Goal: Obtain resource: Obtain resource

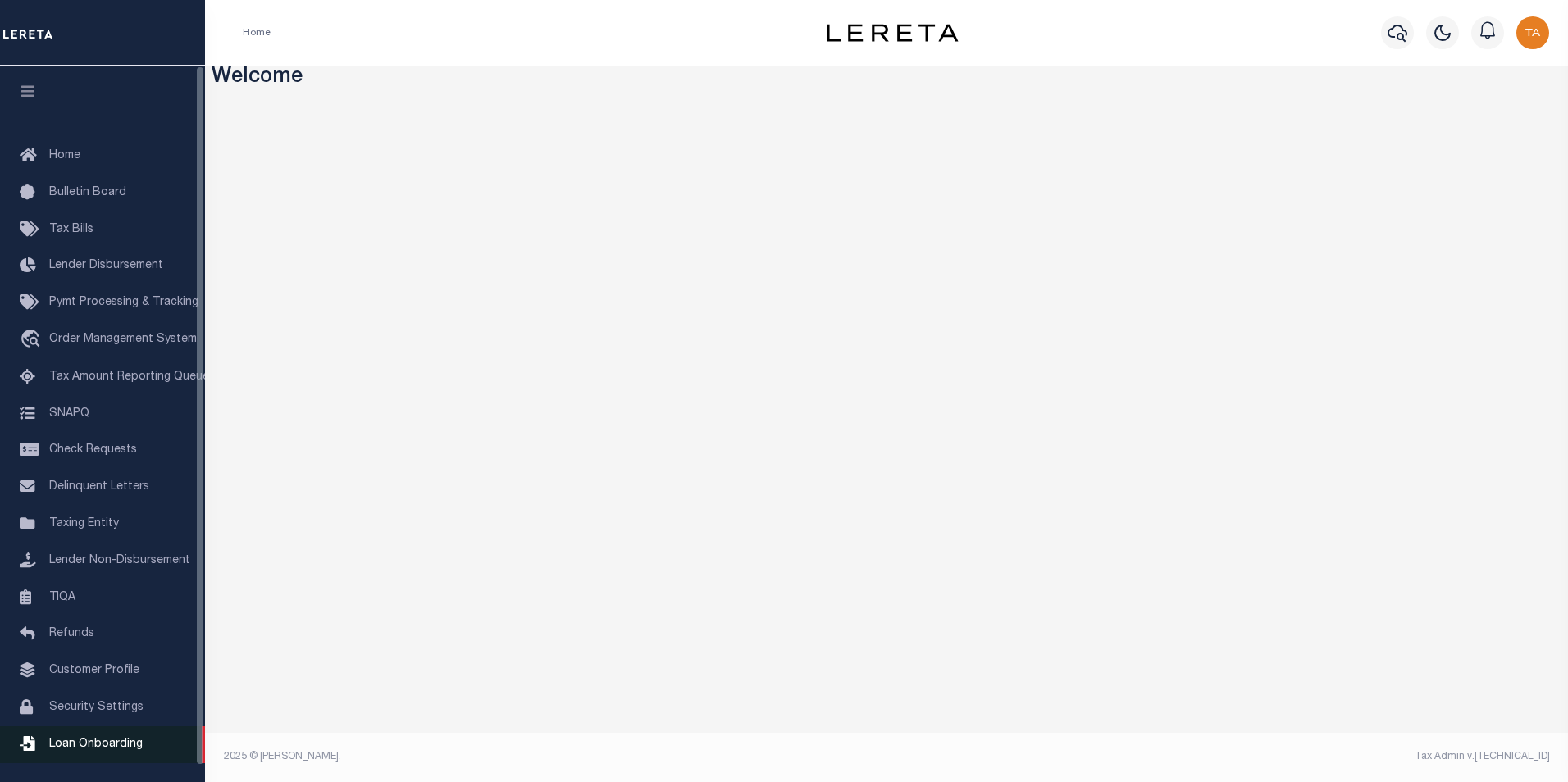
click at [103, 750] on span "Loan Onboarding" at bounding box center [96, 745] width 93 height 11
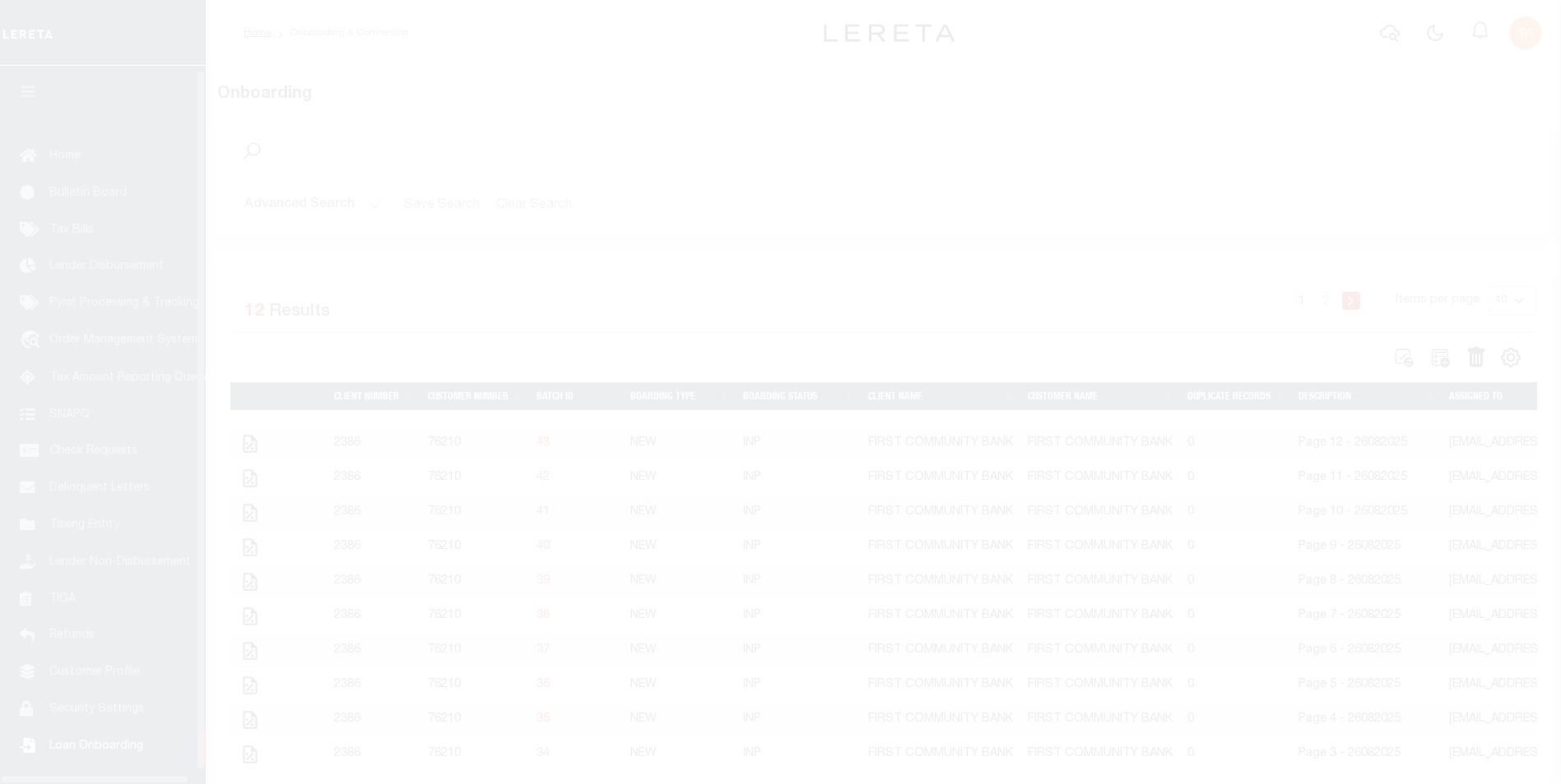
scroll to position [16, 0]
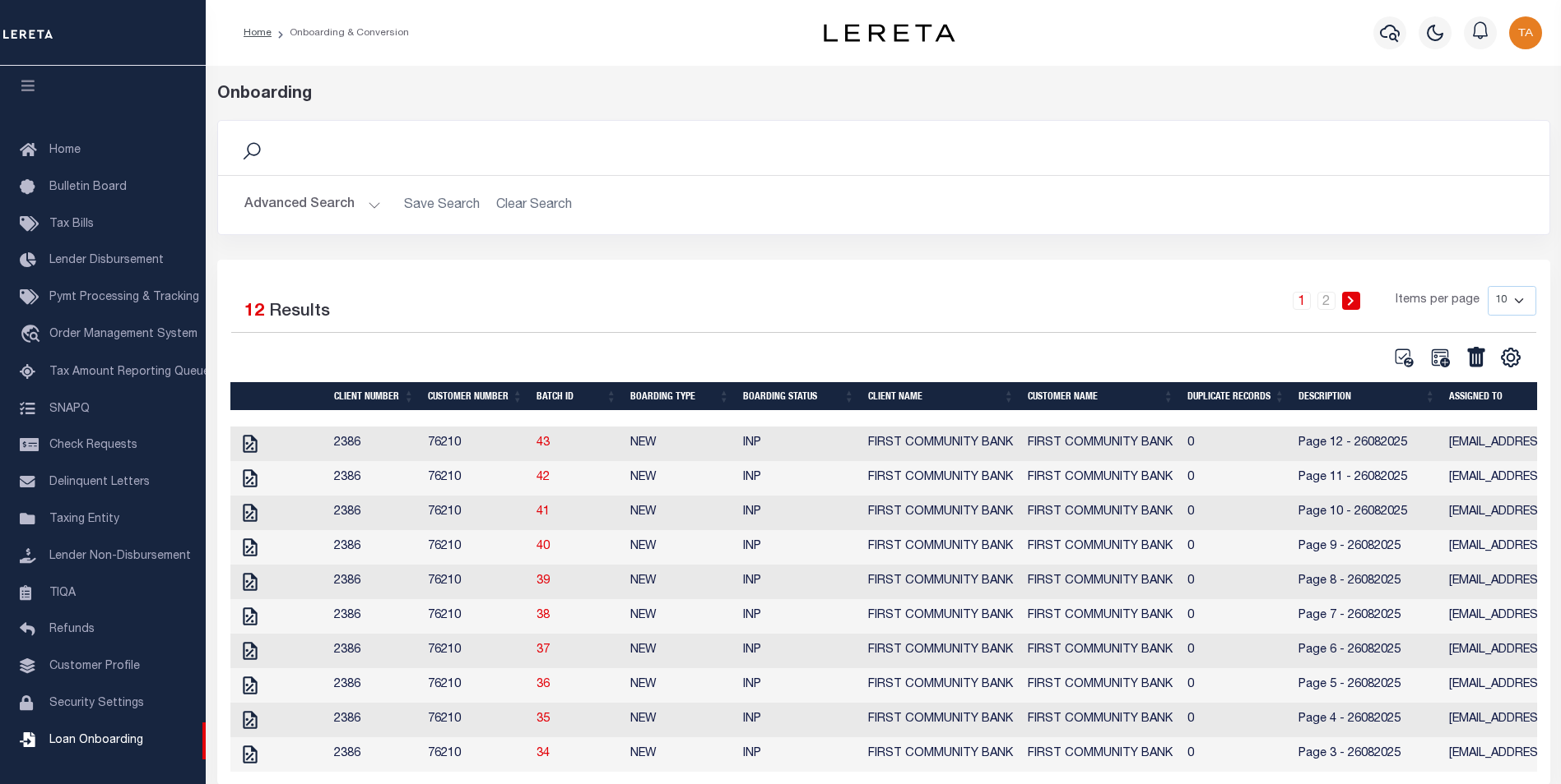
click at [1502, 306] on select "10 25 50 100" at bounding box center [1511, 301] width 49 height 30
select select "50"
click at [1487, 286] on select "10 25 50 100" at bounding box center [1511, 301] width 49 height 30
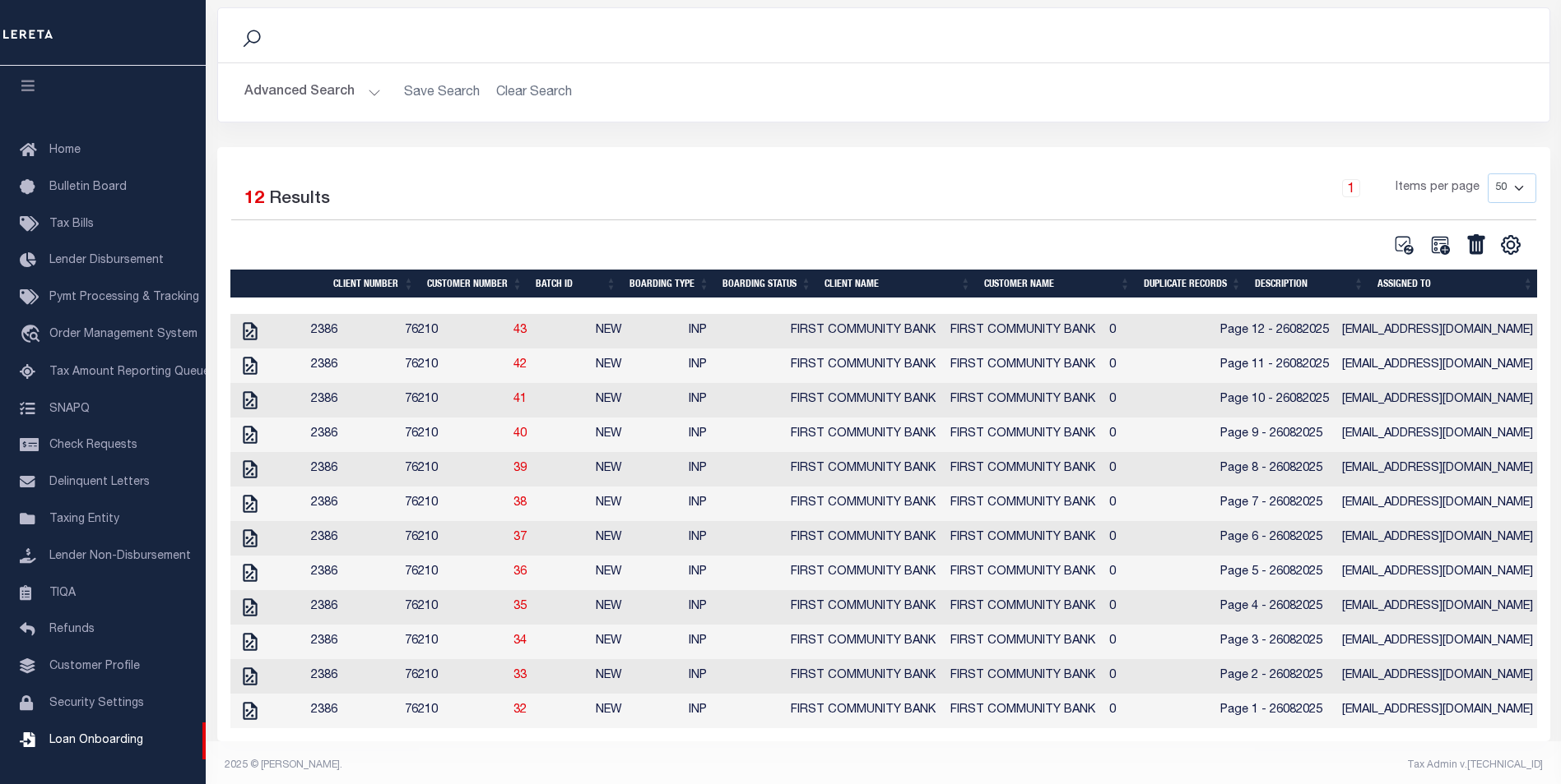
scroll to position [143, 0]
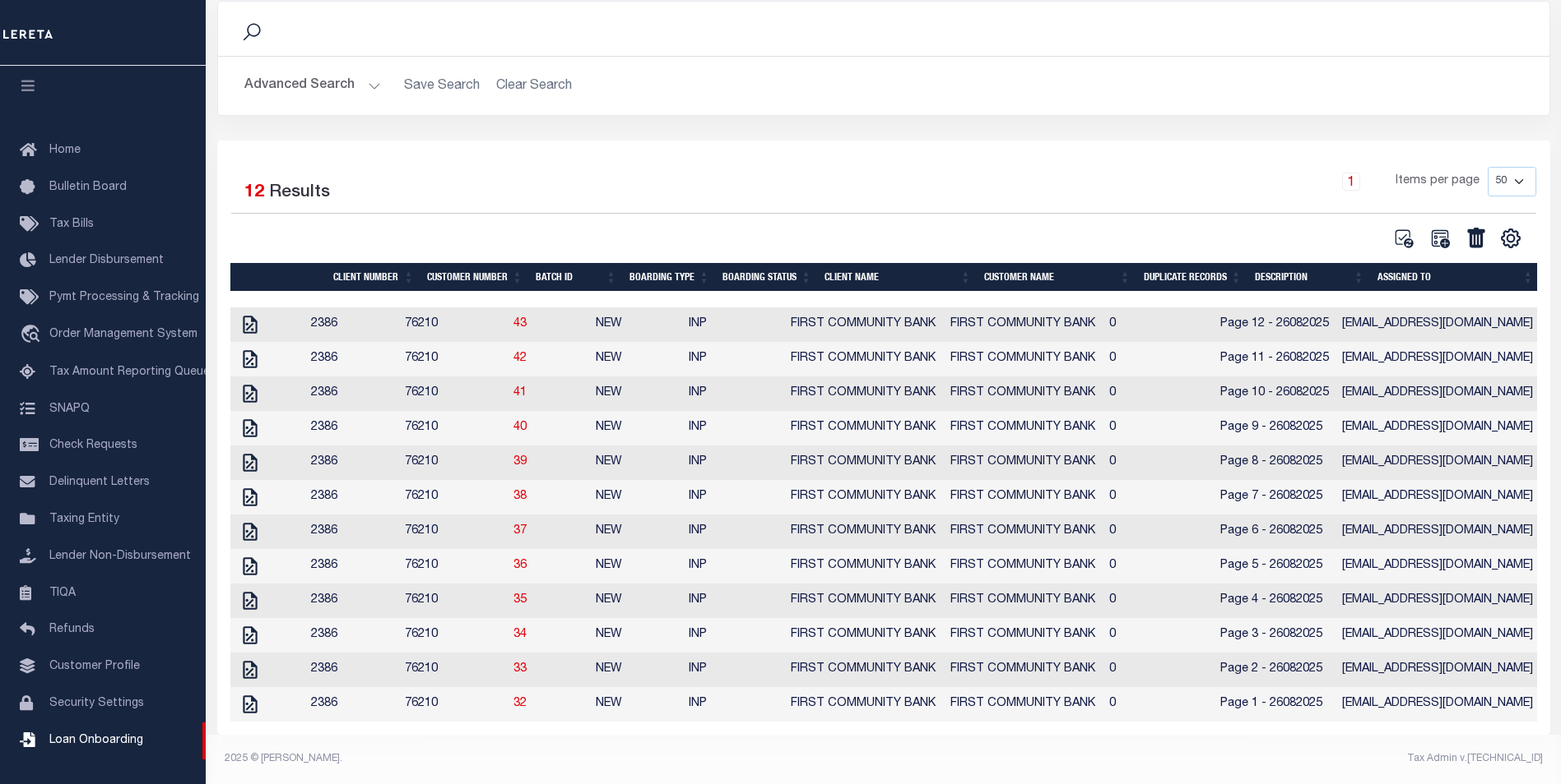
click at [334, 70] on button "Advanced Search" at bounding box center [312, 86] width 137 height 32
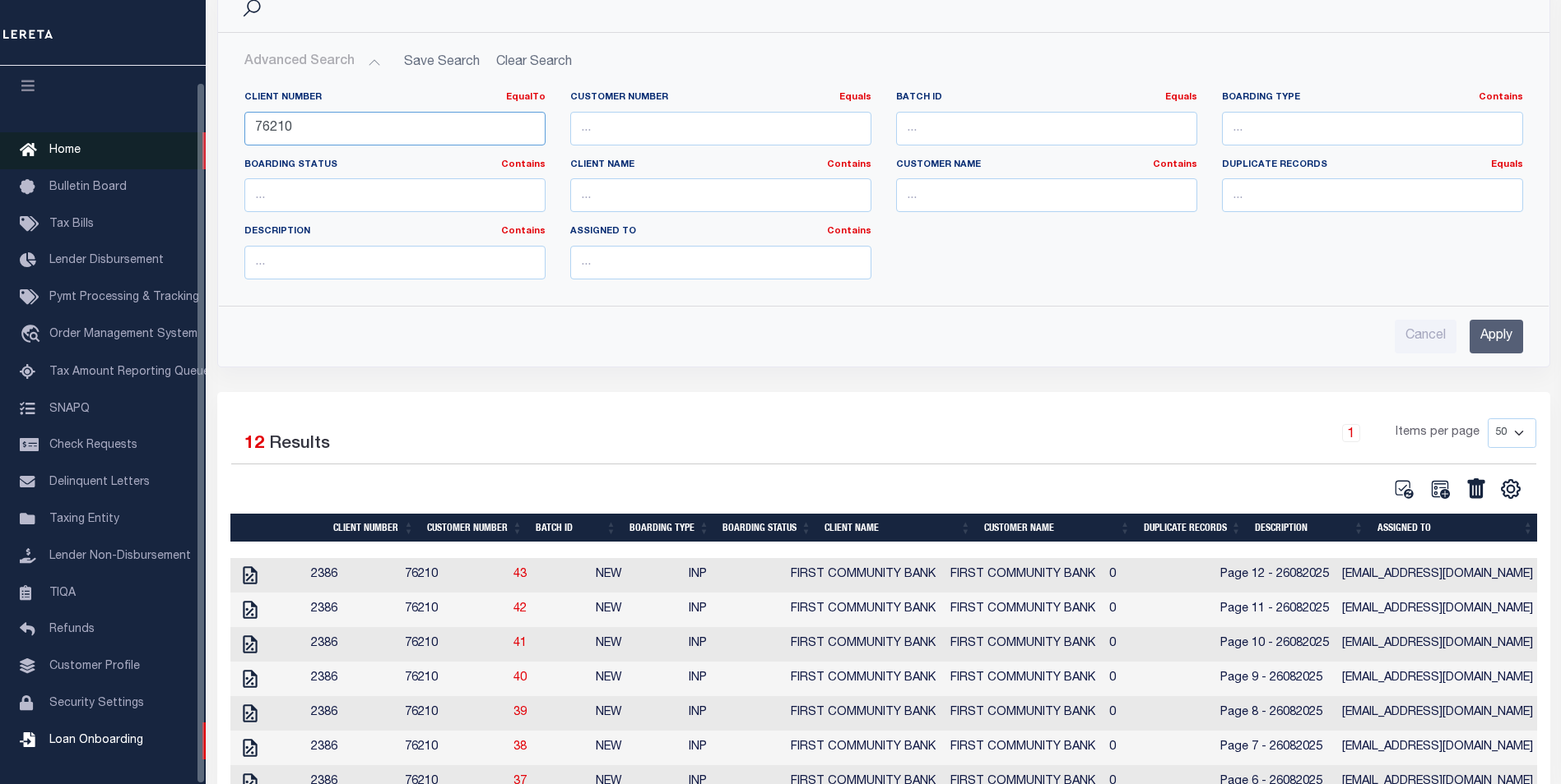
drag, startPoint x: 338, startPoint y: 128, endPoint x: 110, endPoint y: 133, distance: 228.1
click at [110, 133] on div "Home Onboarding & Conversion" at bounding box center [780, 446] width 1561 height 1178
type input "78796"
click at [1475, 330] on input "Apply" at bounding box center [1496, 336] width 53 height 33
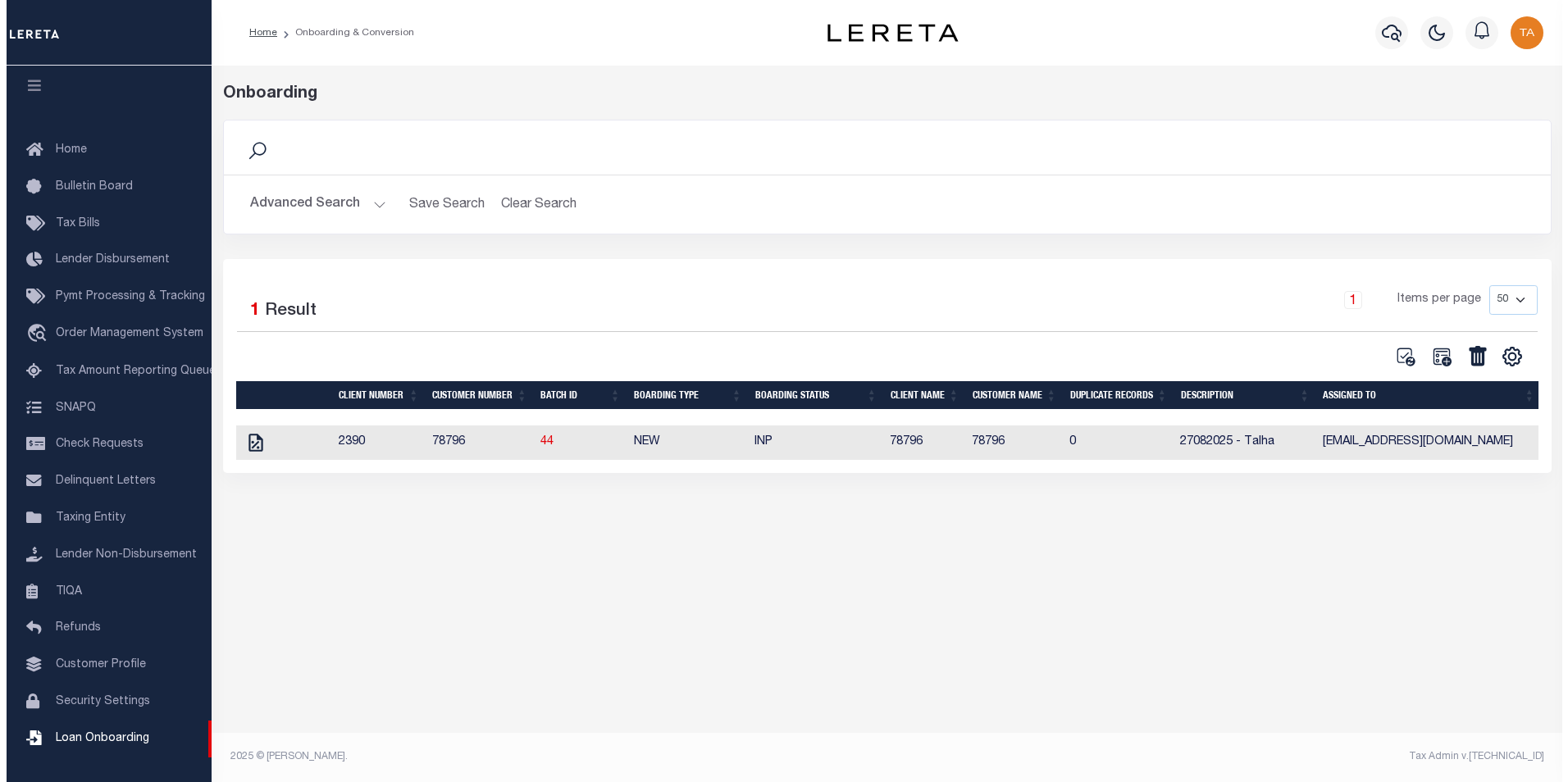
scroll to position [0, 0]
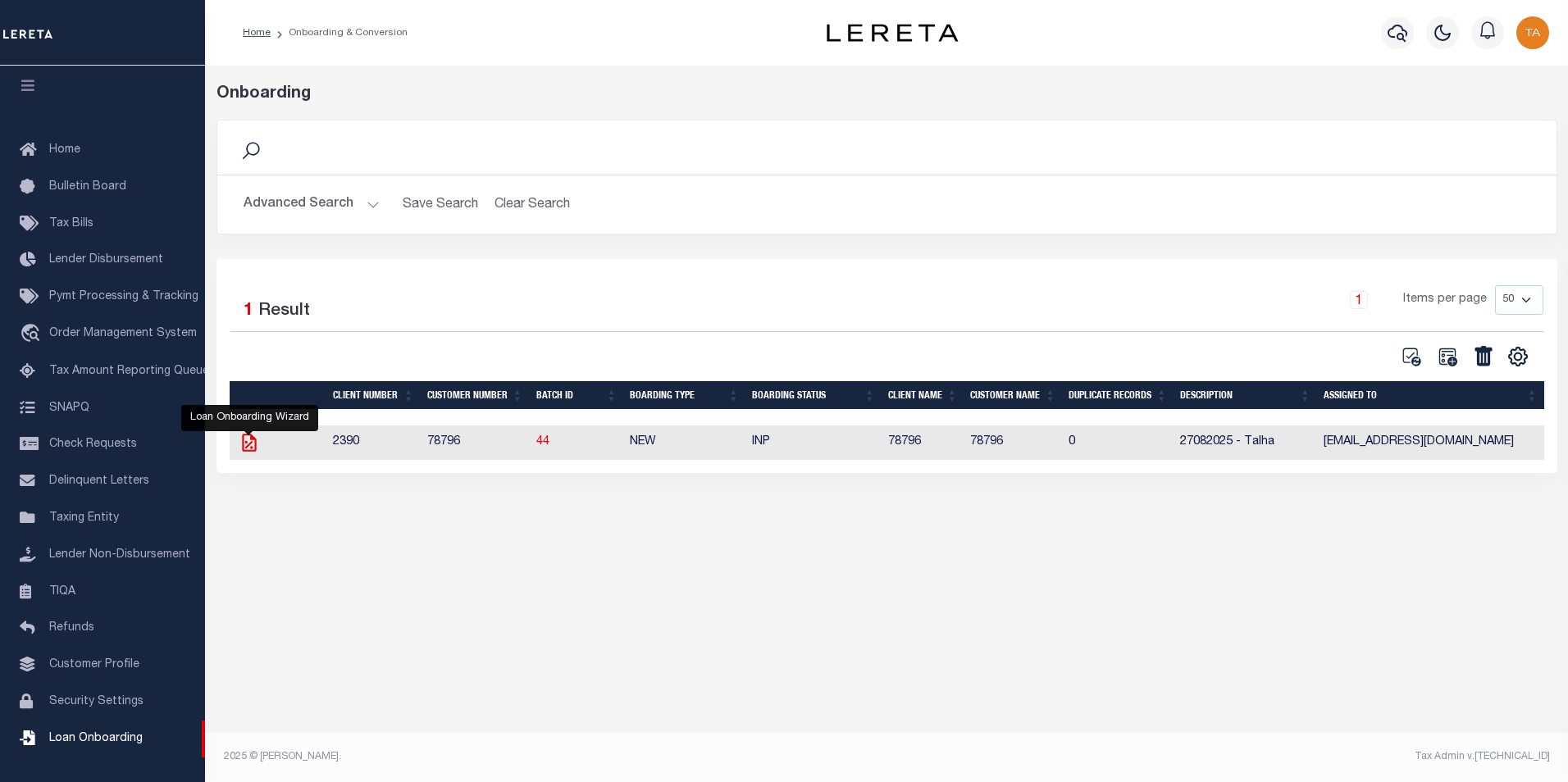
click at [247, 441] on icon at bounding box center [250, 443] width 21 height 21
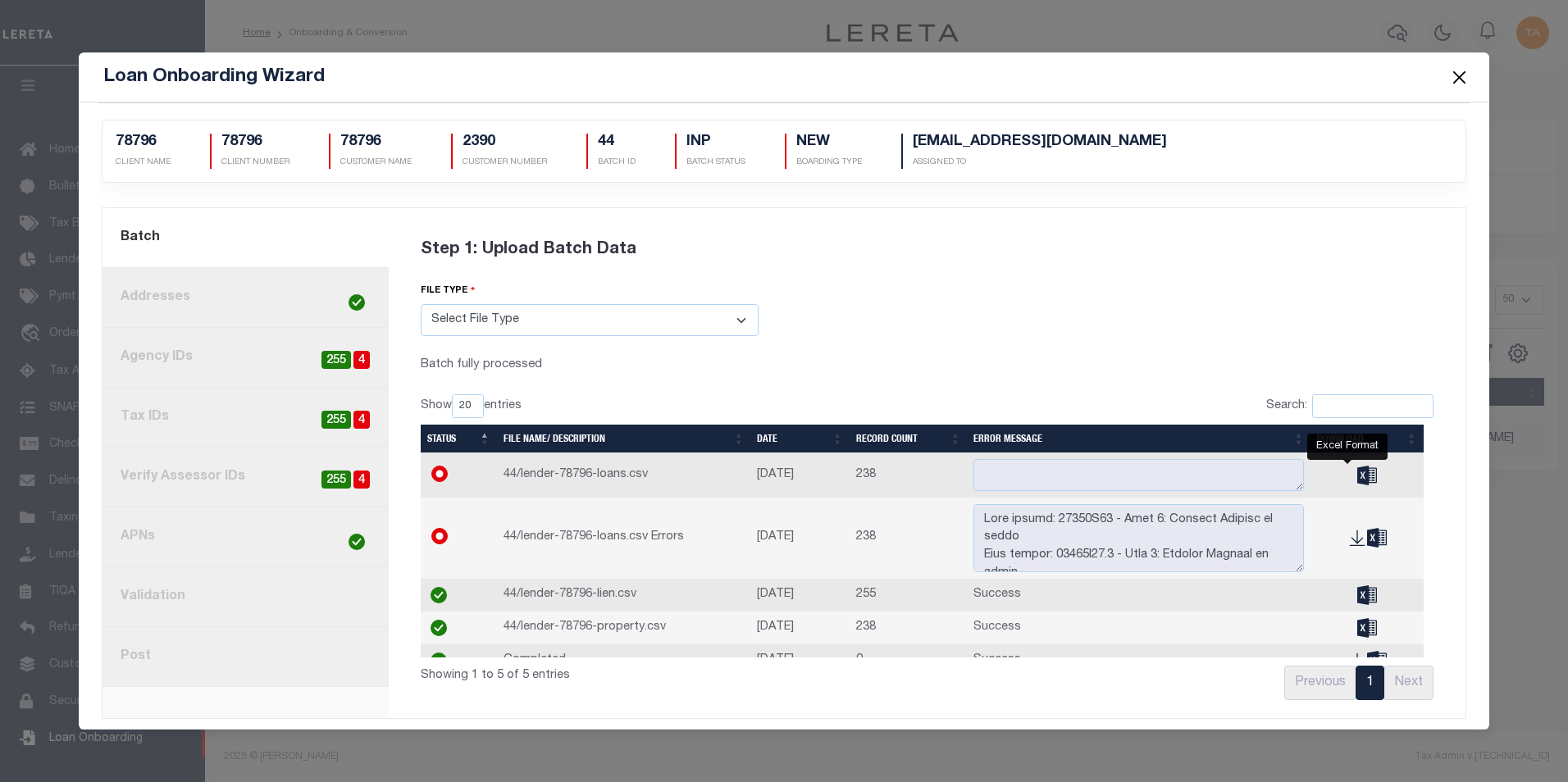
click at [1357, 479] on icon at bounding box center [1367, 475] width 20 height 19
click at [1357, 600] on icon at bounding box center [1367, 595] width 20 height 20
click at [1357, 630] on icon at bounding box center [1367, 628] width 20 height 19
click at [830, 71] on div "Loan Onboarding Wizard" at bounding box center [785, 77] width 1412 height 50
click at [1453, 78] on button "Close" at bounding box center [1459, 77] width 21 height 21
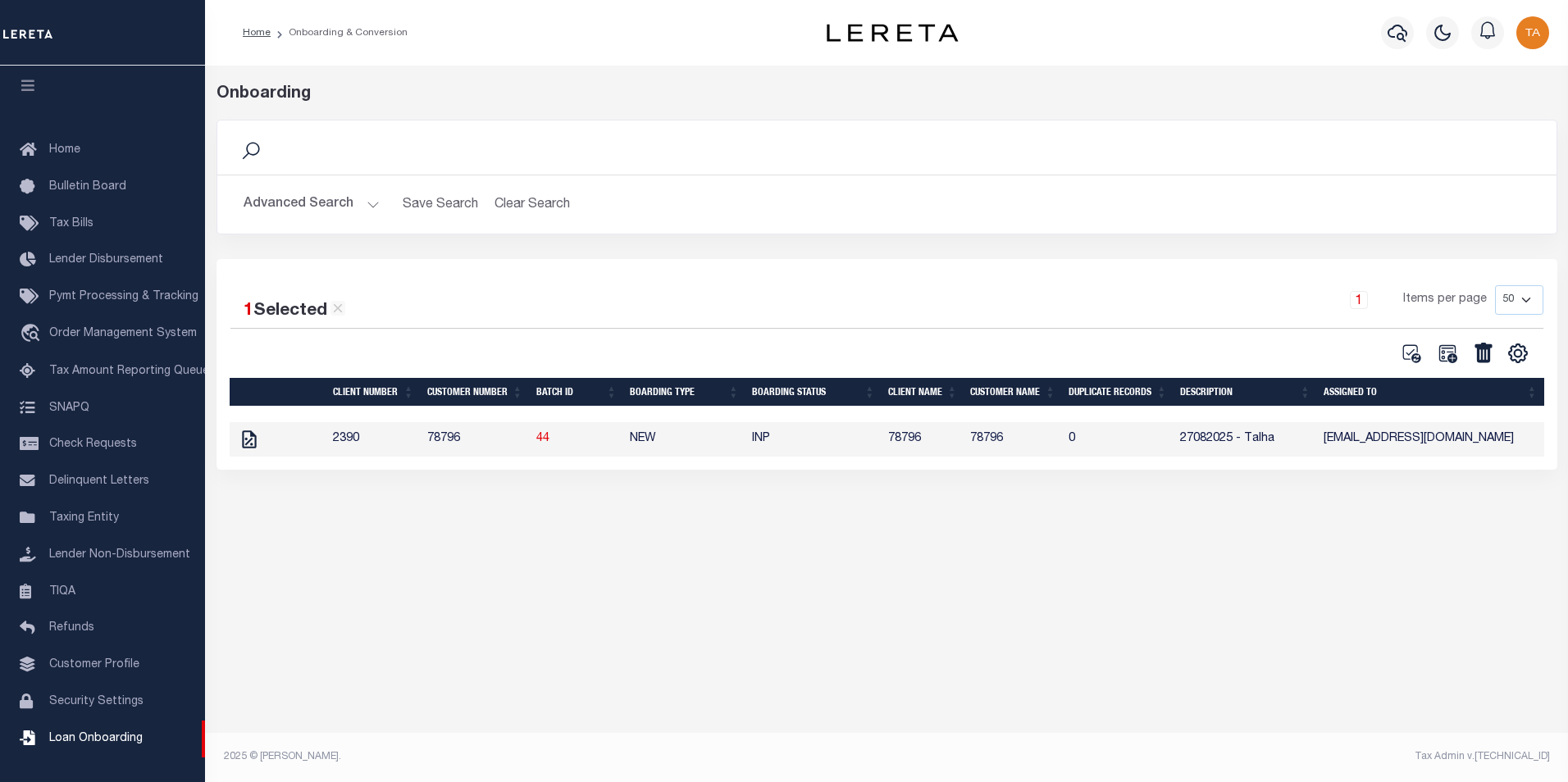
click at [443, 448] on td "78796" at bounding box center [475, 439] width 110 height 34
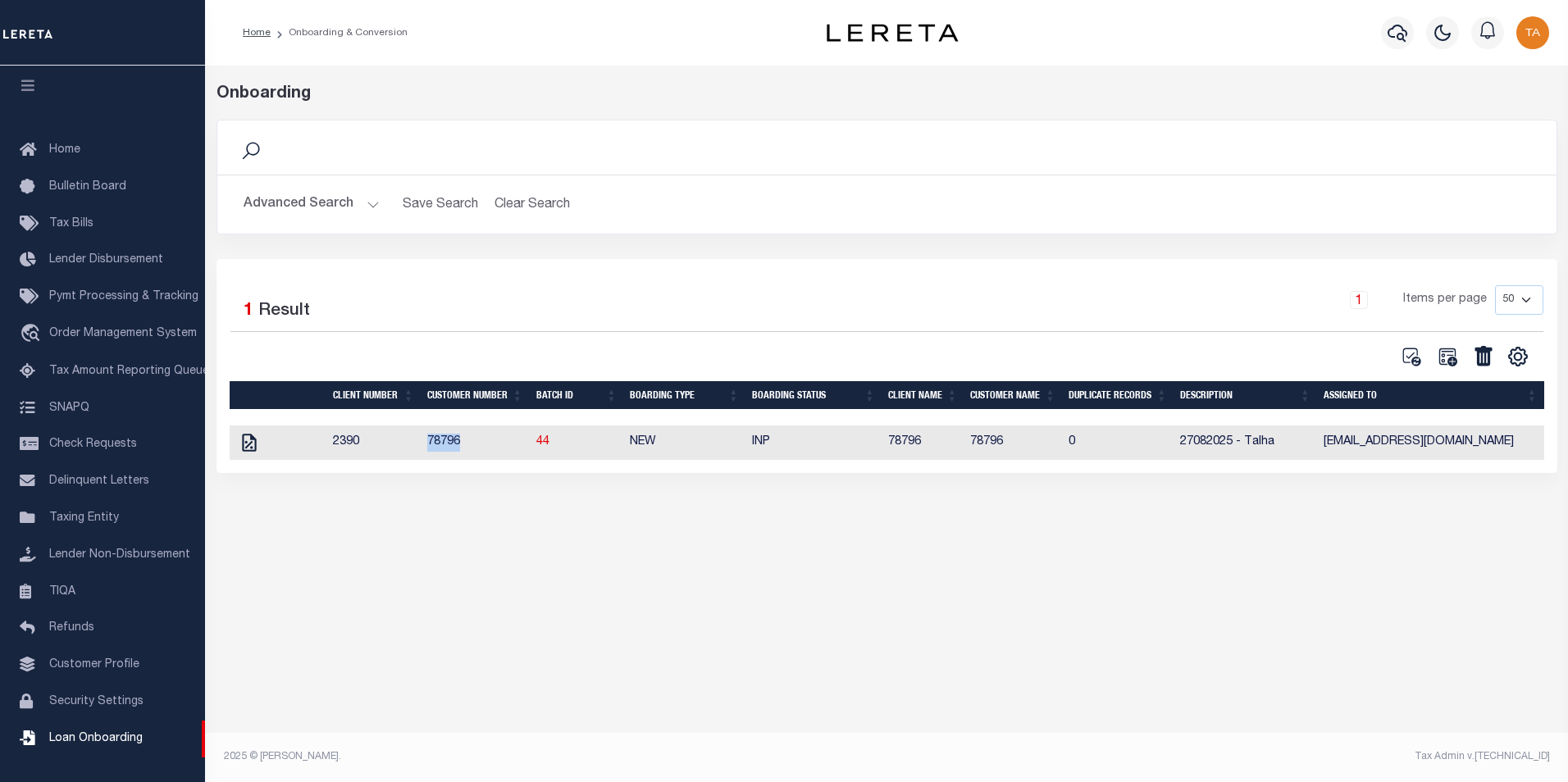
click at [443, 448] on td "78796" at bounding box center [475, 443] width 110 height 34
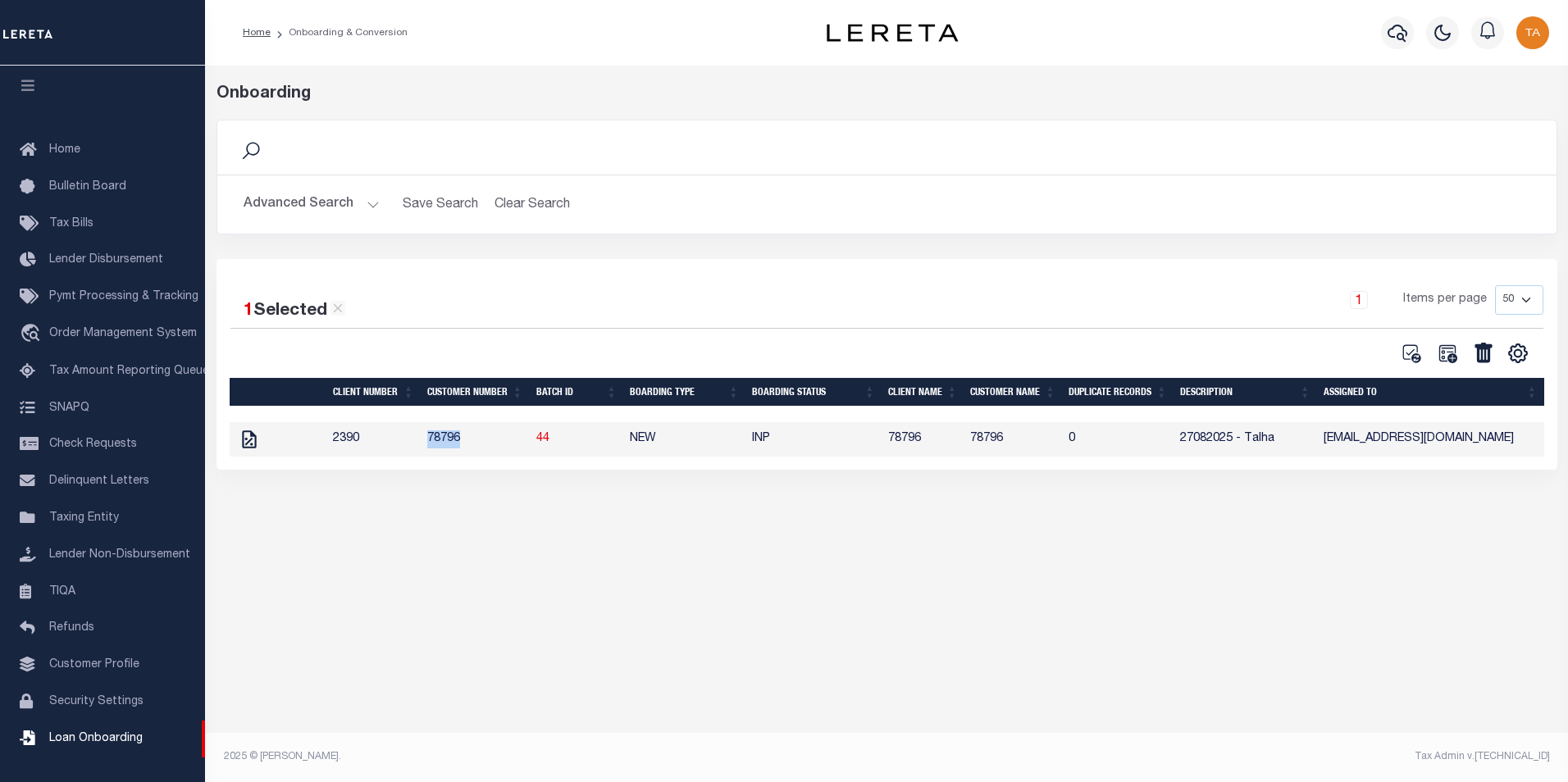
copy td "78796"
